Goal: Task Accomplishment & Management: Manage account settings

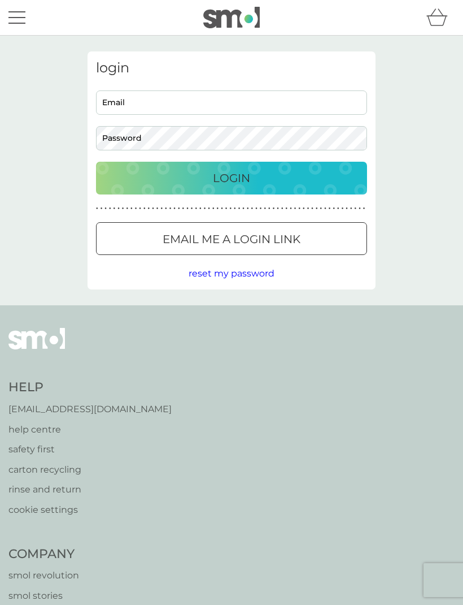
click at [120, 105] on input "Email" at bounding box center [231, 102] width 271 height 24
type input "[PERSON_NAME][EMAIL_ADDRESS][PERSON_NAME][DOMAIN_NAME]"
click at [218, 173] on p "Login" at bounding box center [231, 178] width 37 height 18
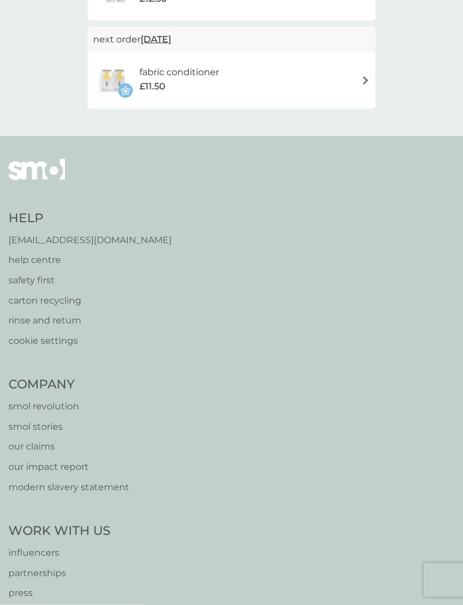
scroll to position [609, 0]
click at [53, 313] on p "rinse and return" at bounding box center [89, 320] width 163 height 15
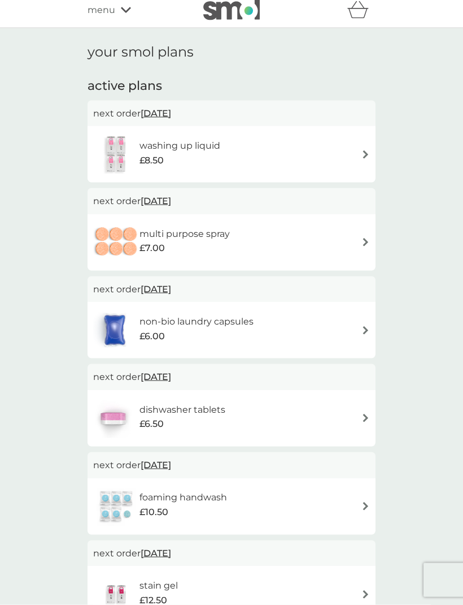
scroll to position [9, 0]
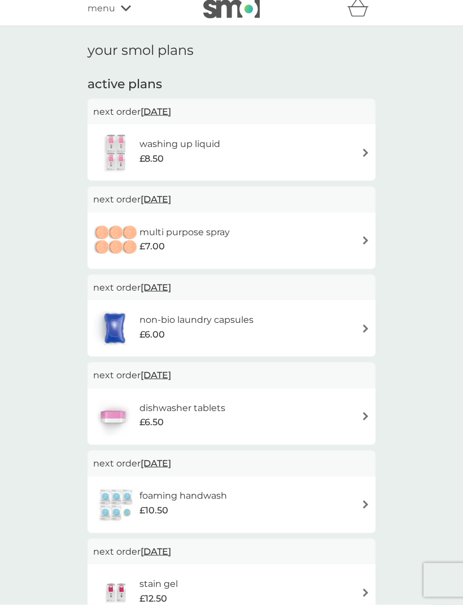
click at [114, 150] on img at bounding box center [116, 153] width 46 height 40
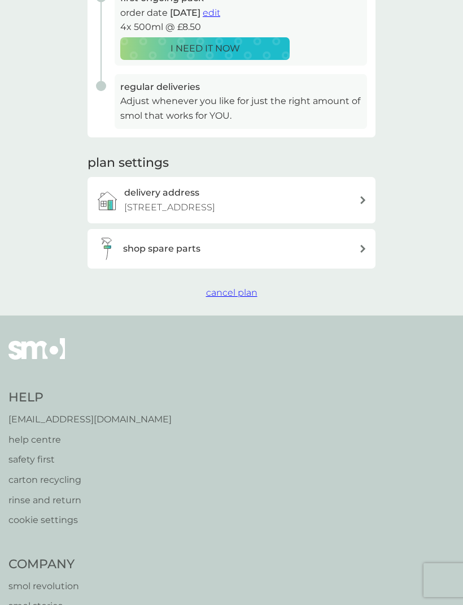
scroll to position [272, 0]
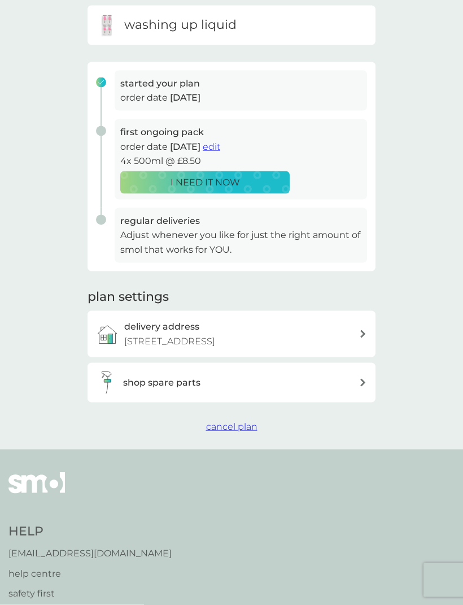
click at [363, 380] on icon at bounding box center [364, 383] width 6 height 8
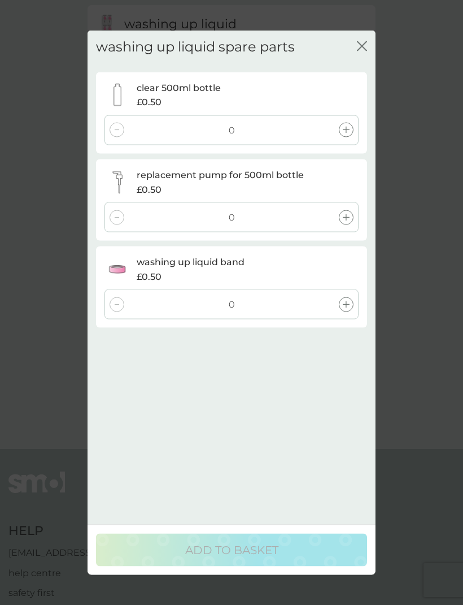
click at [429, 190] on div "washing up liquid spare parts close clear 500ml bottle £0.50 0 replacement pump…" at bounding box center [231, 302] width 463 height 605
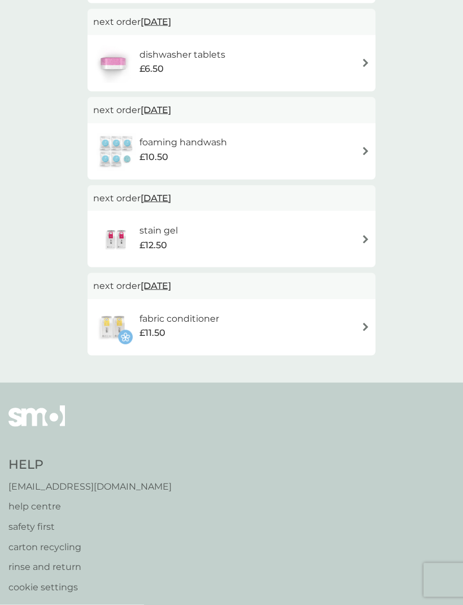
scroll to position [363, 0]
click at [367, 326] on img at bounding box center [366, 326] width 8 height 8
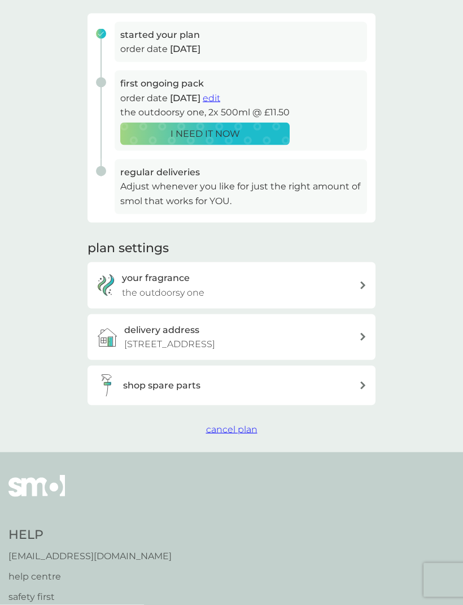
scroll to position [164, 0]
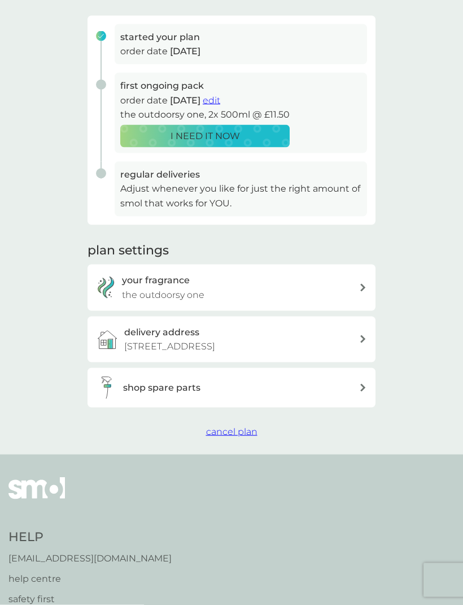
click at [365, 284] on icon at bounding box center [364, 288] width 6 height 8
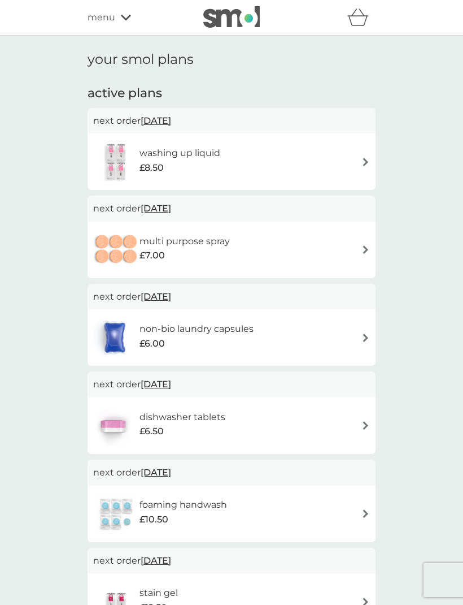
scroll to position [400, 0]
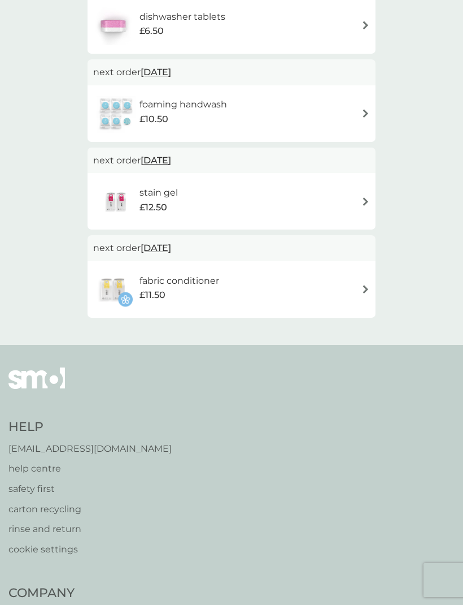
click at [359, 194] on div "stain gel £12.50" at bounding box center [231, 201] width 277 height 40
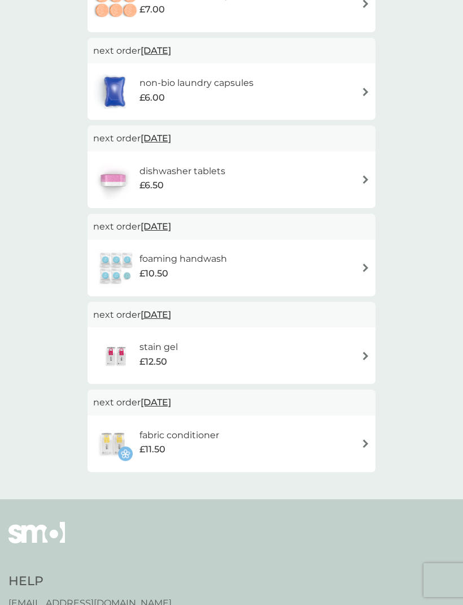
scroll to position [242, 0]
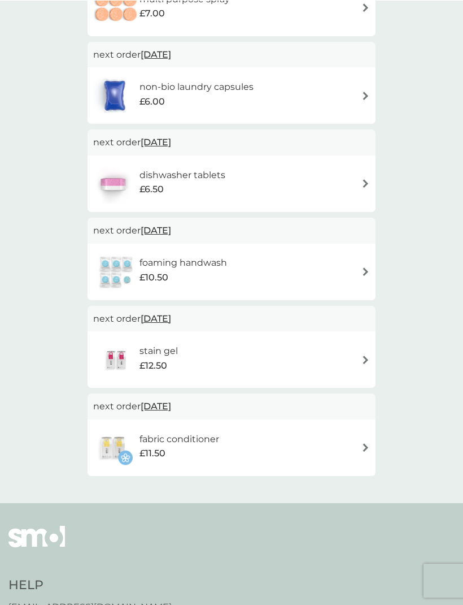
click at [364, 267] on img at bounding box center [366, 271] width 8 height 8
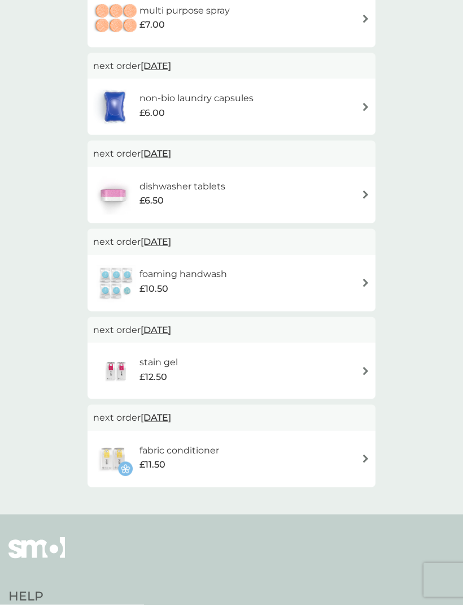
scroll to position [231, 0]
click at [218, 272] on h6 "foaming handwash" at bounding box center [184, 273] width 88 height 15
